Goal: Obtain resource: Download file/media

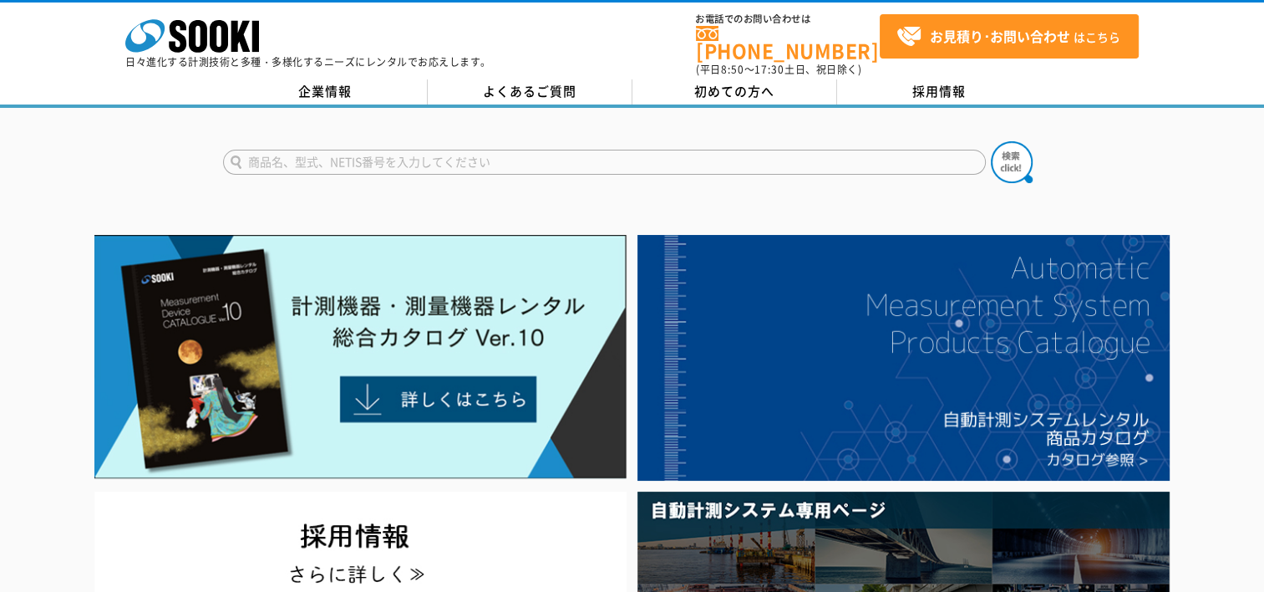
click at [287, 157] on input "text" at bounding box center [604, 162] width 763 height 25
type input "コーン"
click at [991, 141] on button at bounding box center [1012, 162] width 42 height 42
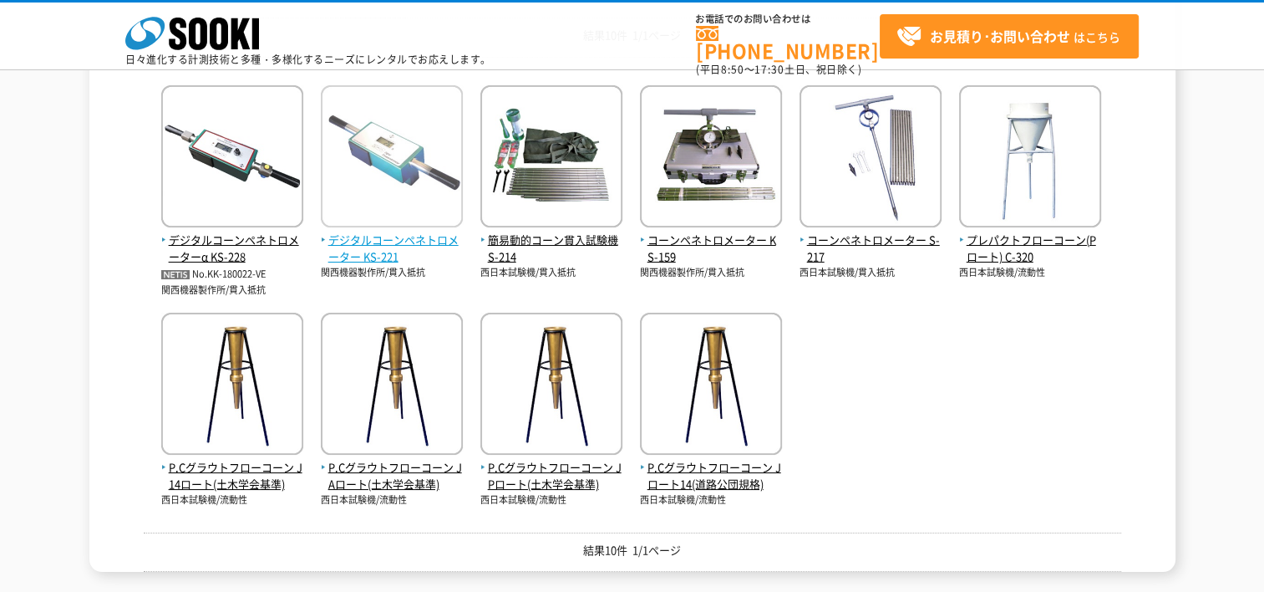
scroll to position [418, 0]
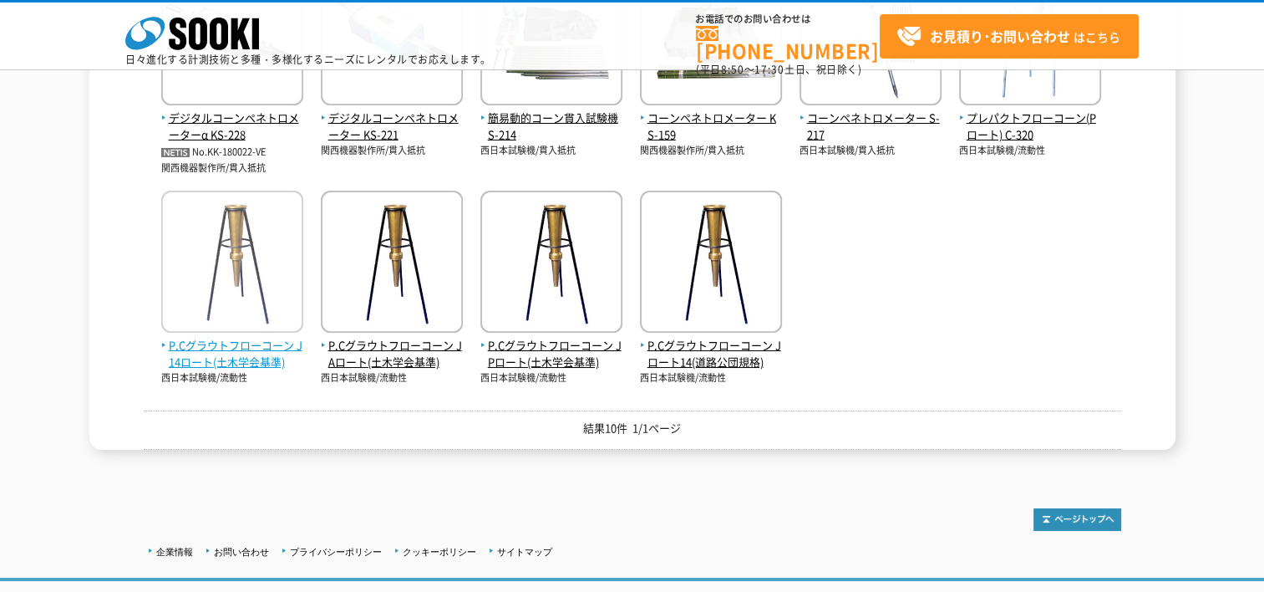
click at [271, 353] on span "P.Cグラウトフローコーン J14ロート(土木学会基準)" at bounding box center [232, 354] width 142 height 35
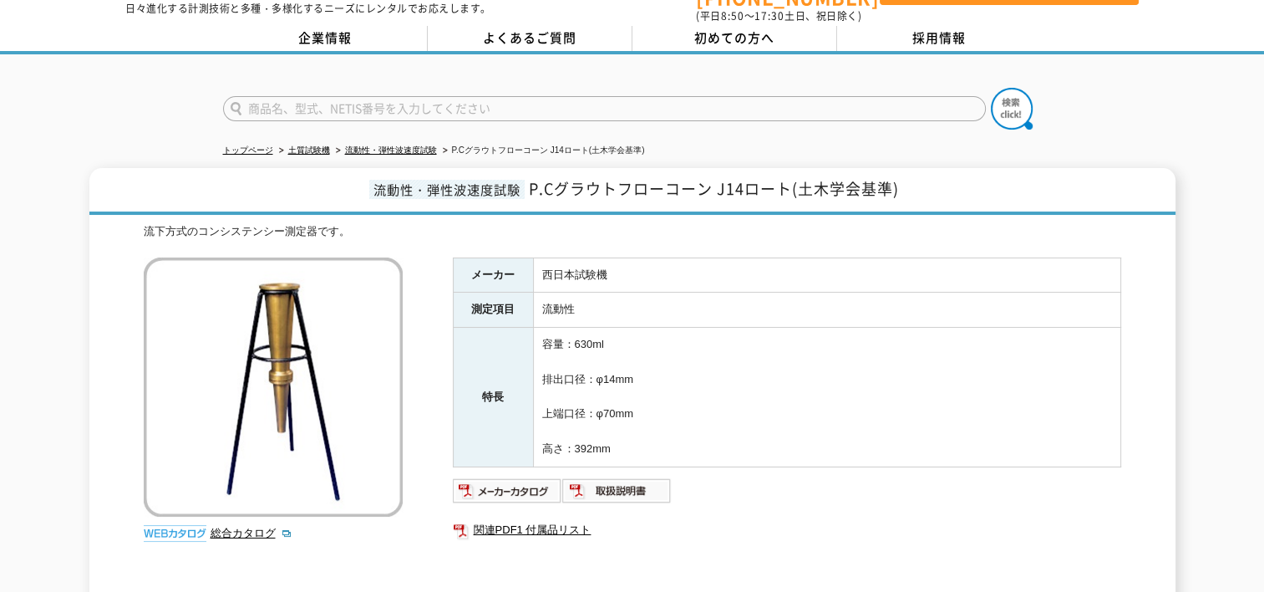
scroll to position [167, 0]
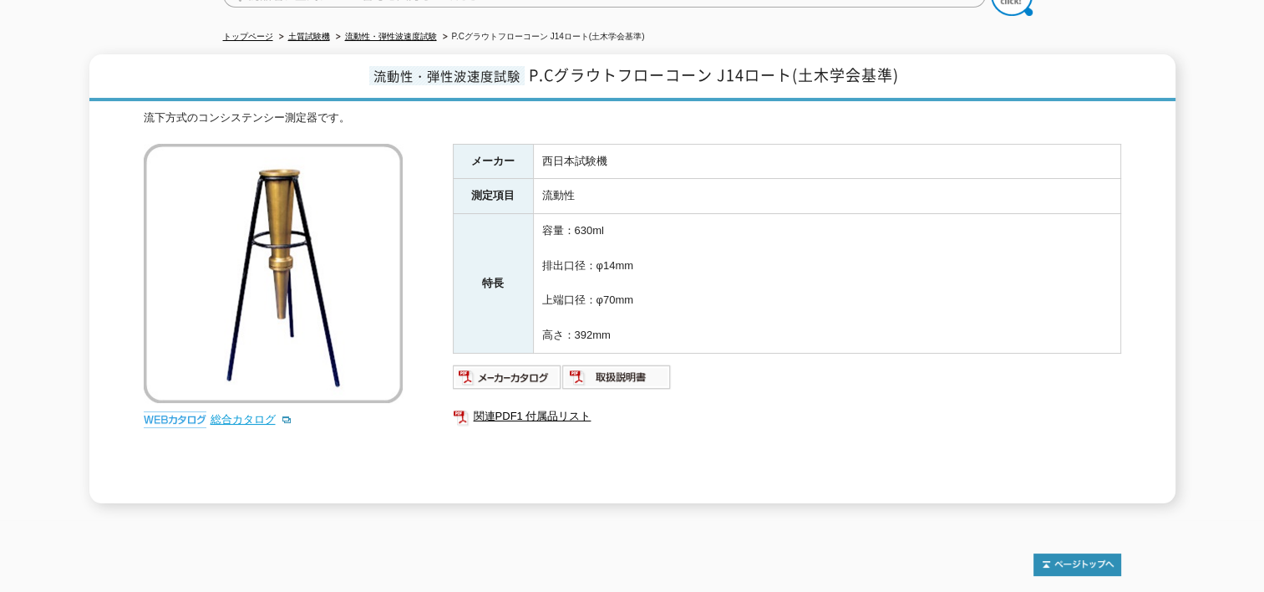
click at [241, 413] on link "総合カタログ" at bounding box center [252, 419] width 82 height 13
